Goal: Task Accomplishment & Management: Manage account settings

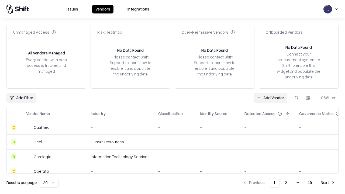
click at [270, 97] on link "Add Vendor" at bounding box center [270, 98] width 34 height 10
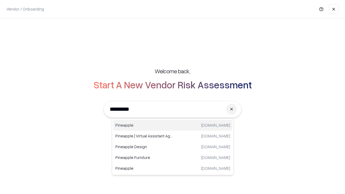
click at [173, 125] on div "Pineapple [DOMAIN_NAME]" at bounding box center [172, 125] width 119 height 11
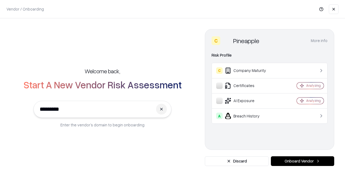
type input "*********"
click at [302, 161] on button "Onboard Vendor" at bounding box center [302, 161] width 63 height 10
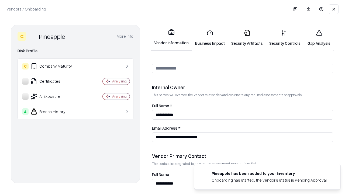
scroll to position [279, 0]
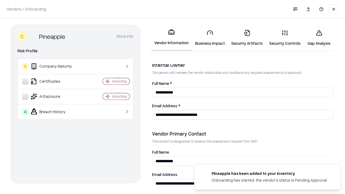
click at [210, 38] on link "Business Impact" at bounding box center [210, 37] width 36 height 25
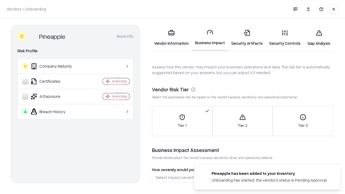
click at [247, 38] on link "Security Artifacts" at bounding box center [247, 37] width 38 height 25
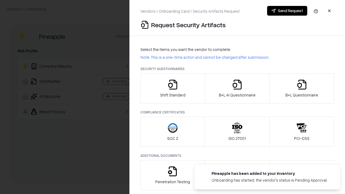
click at [172, 88] on icon "button" at bounding box center [172, 84] width 11 height 11
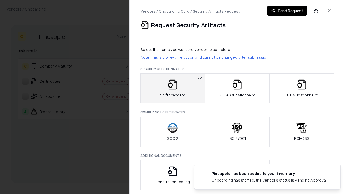
click at [287, 11] on button "Send Request" at bounding box center [287, 11] width 40 height 10
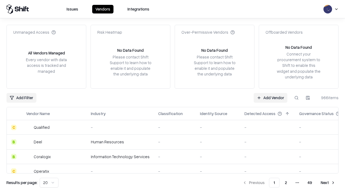
click at [296, 97] on button at bounding box center [296, 98] width 10 height 10
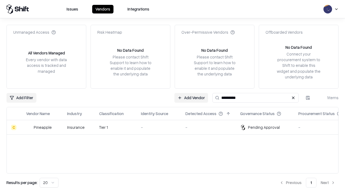
type input "*********"
click at [176, 127] on div "-" at bounding box center [159, 127] width 36 height 6
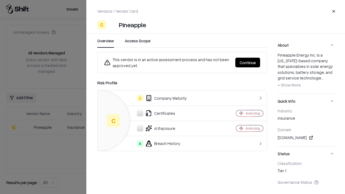
click at [247, 62] on button "Continue" at bounding box center [247, 63] width 25 height 10
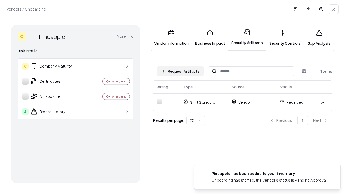
click at [285, 38] on link "Security Controls" at bounding box center [285, 37] width 38 height 25
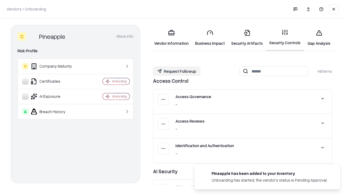
click at [177, 71] on button "Request Followup" at bounding box center [176, 71] width 47 height 10
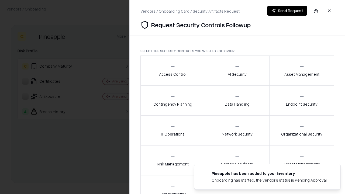
click at [172, 71] on div "Access Control" at bounding box center [172, 70] width 27 height 13
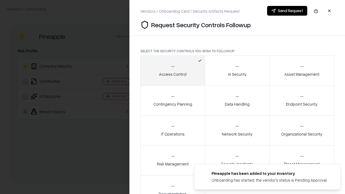
click at [287, 11] on button "Send Request" at bounding box center [287, 11] width 40 height 10
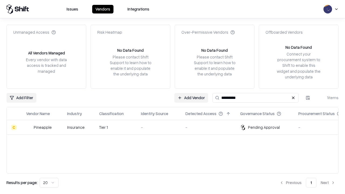
type input "*********"
click at [176, 127] on div "-" at bounding box center [159, 127] width 36 height 6
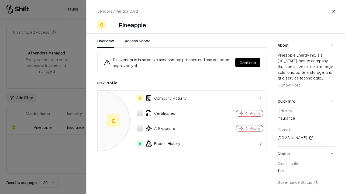
click at [247, 62] on button "Continue" at bounding box center [247, 63] width 25 height 10
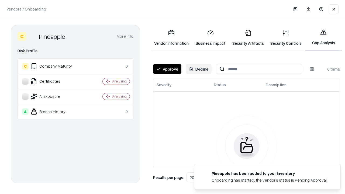
click at [167, 69] on button "Approve" at bounding box center [167, 69] width 28 height 10
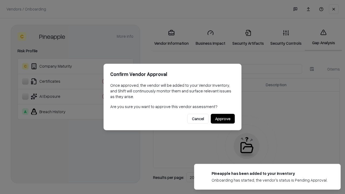
click at [222, 118] on button "Approve" at bounding box center [223, 119] width 24 height 10
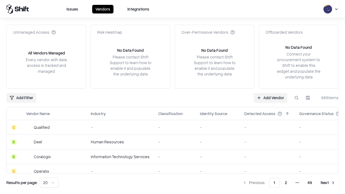
type input "*********"
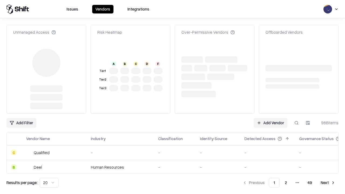
click at [270, 118] on link "Add Vendor" at bounding box center [270, 123] width 34 height 10
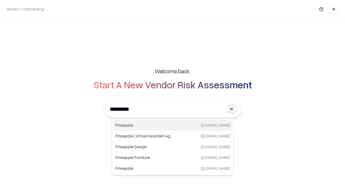
click at [173, 125] on div "Pineapple [DOMAIN_NAME]" at bounding box center [172, 125] width 119 height 11
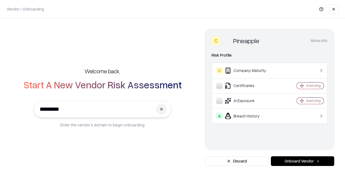
type input "*********"
click at [302, 161] on button "Onboard Vendor" at bounding box center [302, 161] width 63 height 10
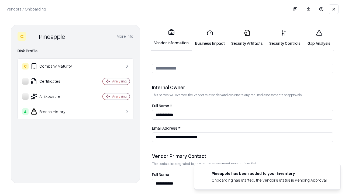
scroll to position [279, 0]
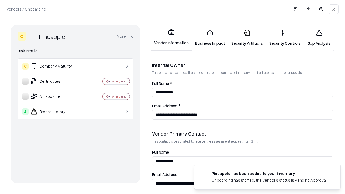
click at [319, 38] on link "Gap Analysis" at bounding box center [318, 37] width 30 height 25
